Goal: Navigation & Orientation: Go to known website

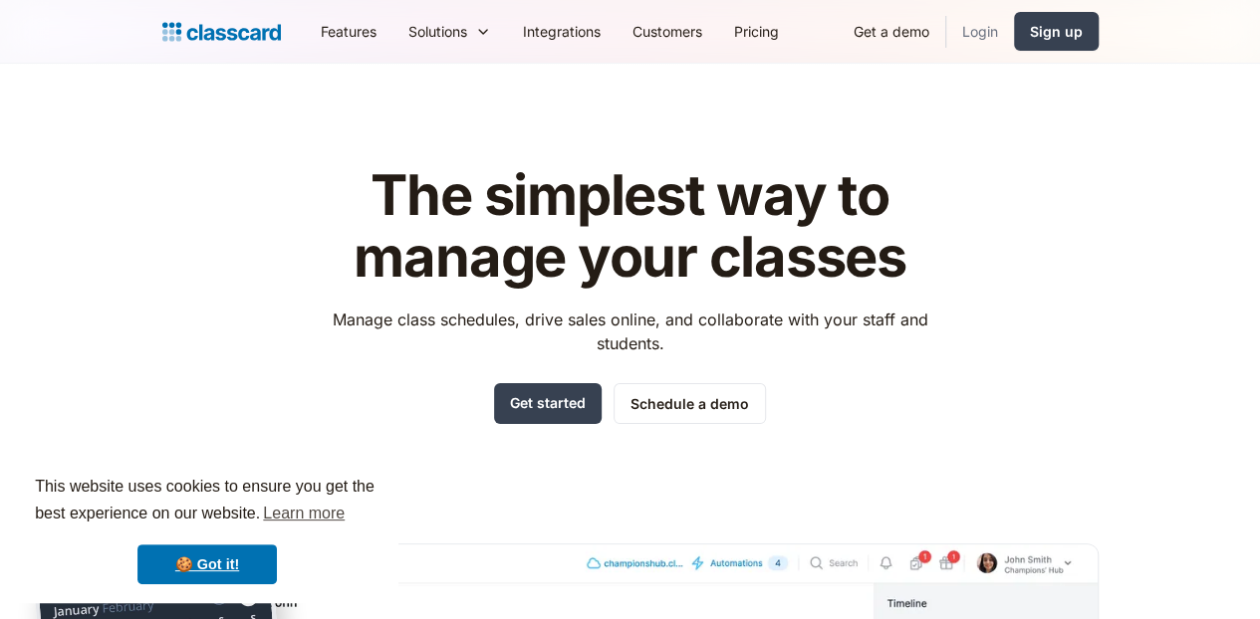
click at [1014, 34] on link "Login" at bounding box center [980, 31] width 68 height 45
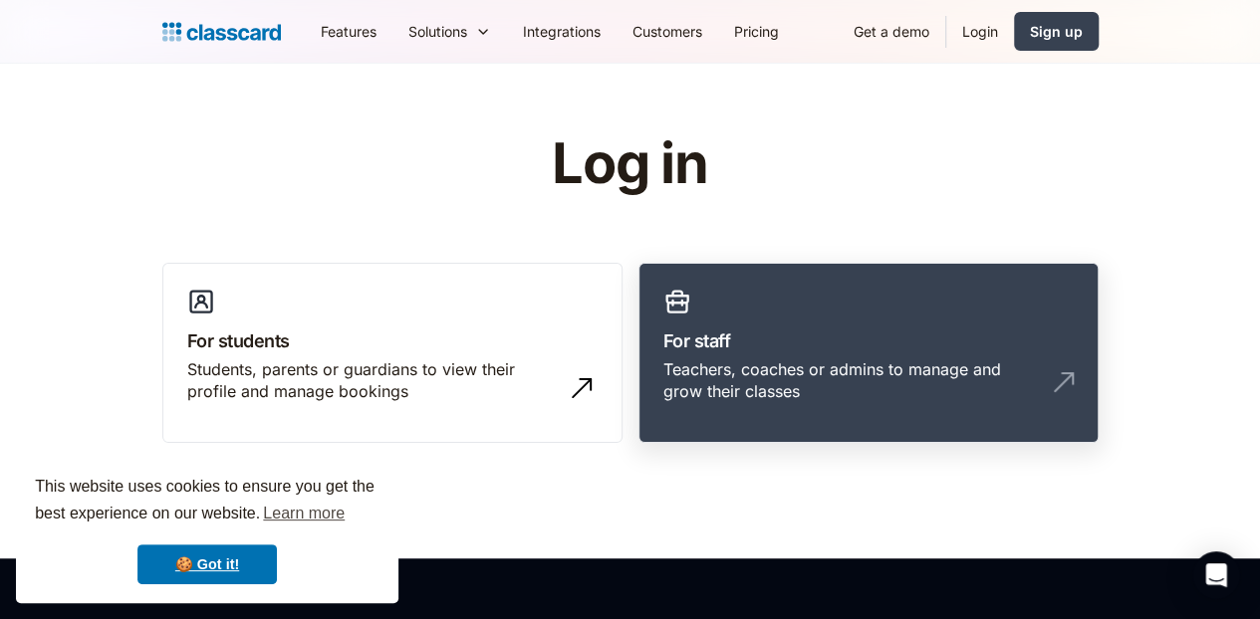
click at [978, 383] on div "Teachers, coaches or admins to manage and grow their classes" at bounding box center [868, 388] width 410 height 61
